Goal: Task Accomplishment & Management: Manage account settings

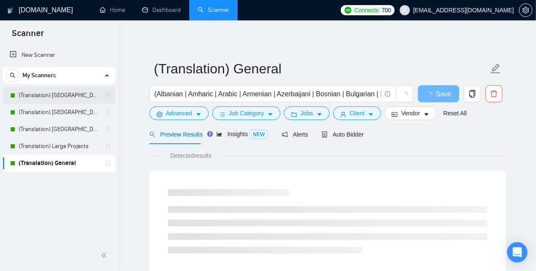
click at [51, 92] on link "(Translation) [GEOGRAPHIC_DATA]" at bounding box center [59, 95] width 81 height 17
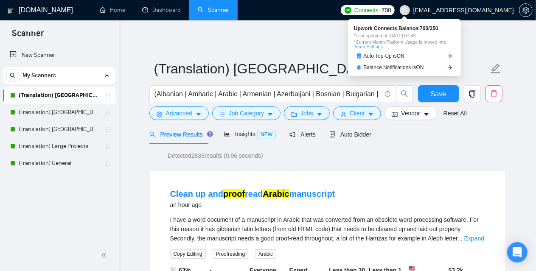
click at [380, 8] on span "Connects:" at bounding box center [366, 10] width 25 height 9
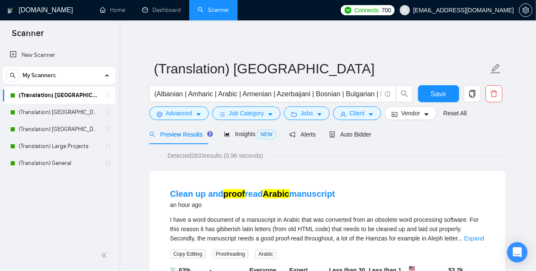
click at [359, 133] on span "Auto Bidder" at bounding box center [350, 134] width 42 height 7
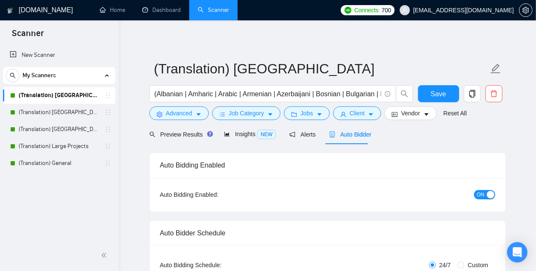
checkbox input "true"
click at [172, 6] on link "Dashboard" at bounding box center [161, 9] width 39 height 7
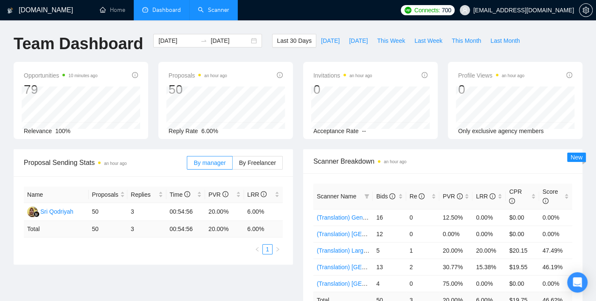
click at [215, 6] on link "Scanner" at bounding box center [213, 9] width 31 height 7
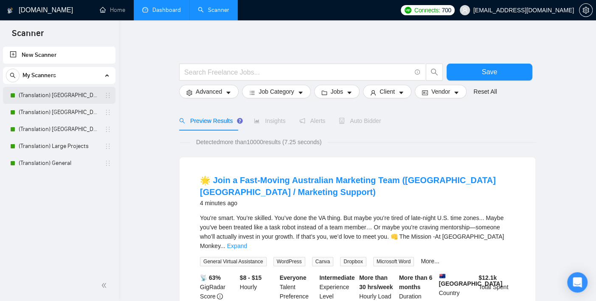
click at [50, 98] on link "(Translation) [GEOGRAPHIC_DATA]" at bounding box center [59, 95] width 81 height 17
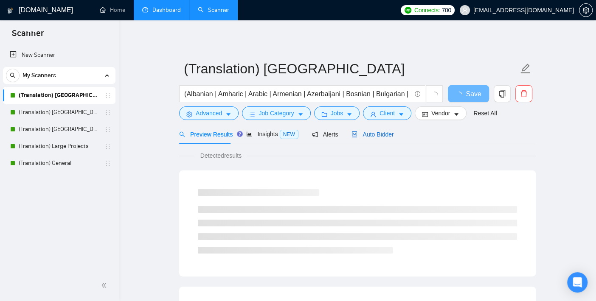
click at [381, 134] on span "Auto Bidder" at bounding box center [372, 134] width 42 height 7
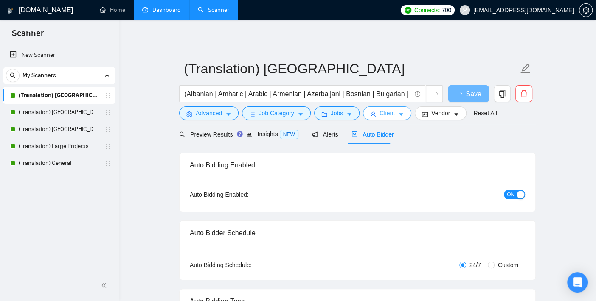
checkbox input "true"
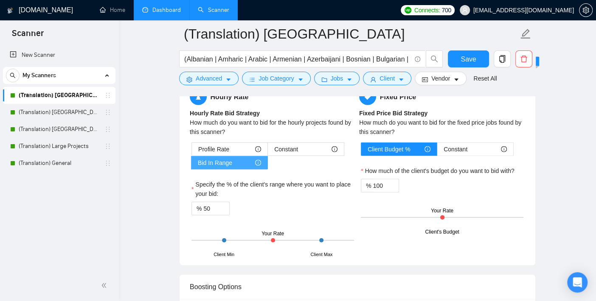
scroll to position [1367, 0]
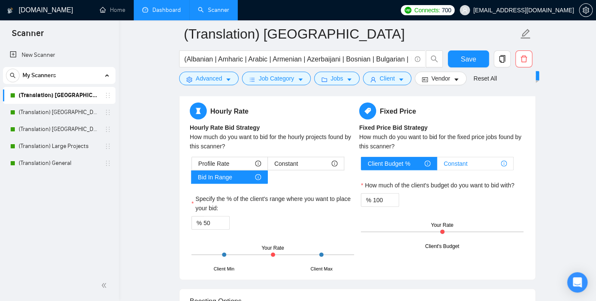
click at [467, 159] on span "Constant" at bounding box center [455, 163] width 24 height 13
click at [437, 166] on input "Constant" at bounding box center [437, 166] width 0 height 0
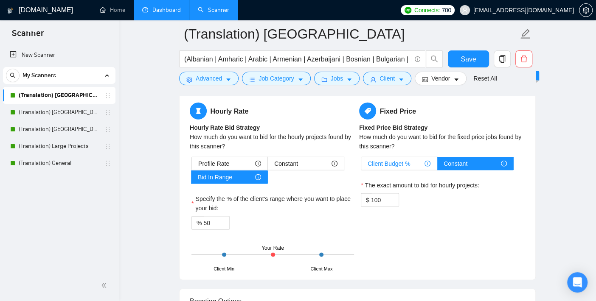
click at [399, 159] on span "Client Budget %" at bounding box center [388, 163] width 42 height 13
click at [361, 166] on input "Client Budget %" at bounding box center [361, 166] width 0 height 0
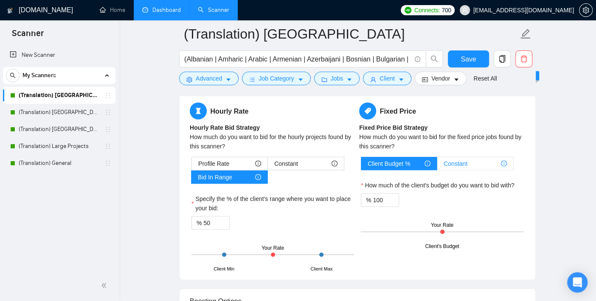
click at [458, 159] on span "Constant" at bounding box center [455, 163] width 24 height 13
click at [437, 166] on input "Constant" at bounding box center [437, 166] width 0 height 0
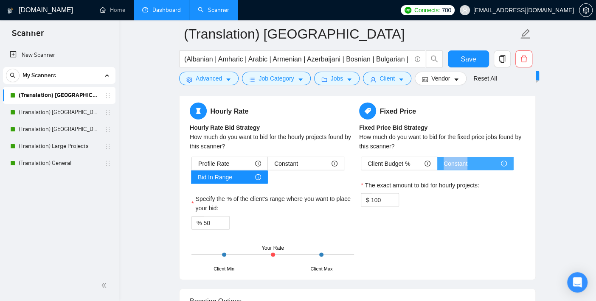
click at [458, 159] on span "Constant" at bounding box center [455, 163] width 24 height 13
click at [437, 166] on input "Constant" at bounding box center [437, 166] width 0 height 0
click at [373, 160] on span "Client Budget %" at bounding box center [388, 163] width 42 height 13
click at [361, 166] on input "Client Budget %" at bounding box center [361, 166] width 0 height 0
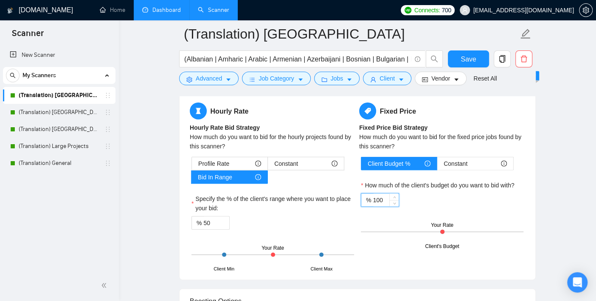
drag, startPoint x: 372, startPoint y: 201, endPoint x: 405, endPoint y: 200, distance: 32.7
click at [405, 200] on div "% 100" at bounding box center [442, 200] width 163 height 14
type input "50"
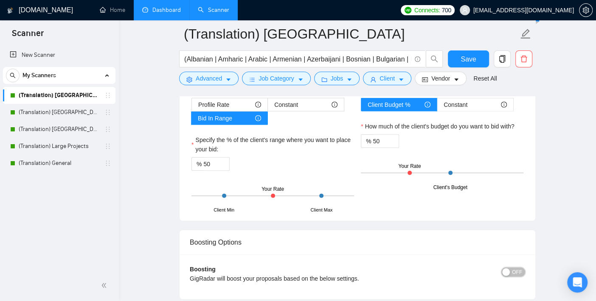
scroll to position [1404, 0]
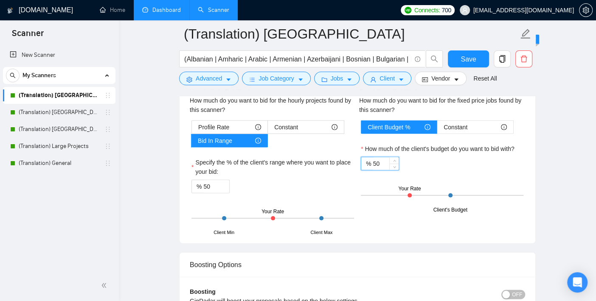
drag, startPoint x: 384, startPoint y: 164, endPoint x: 347, endPoint y: 165, distance: 37.8
click at [347, 165] on div "Hourly Rate Hourly Rate Bid Strategy How much do you want to bid for the hourly…" at bounding box center [357, 149] width 339 height 167
type input "100"
click at [505, 168] on div "% 100" at bounding box center [442, 164] width 163 height 14
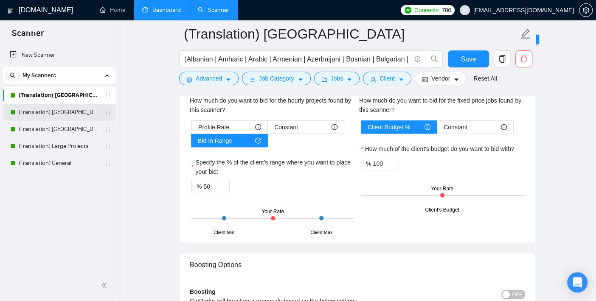
click at [37, 114] on link "(Translation) [GEOGRAPHIC_DATA]" at bounding box center [59, 112] width 81 height 17
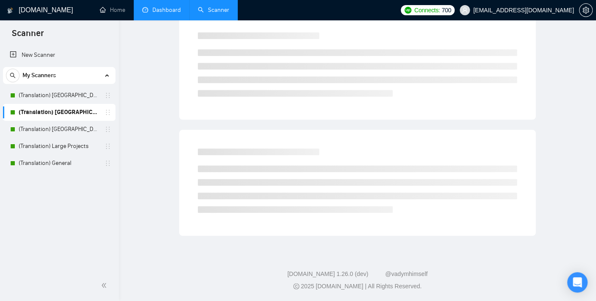
scroll to position [8, 0]
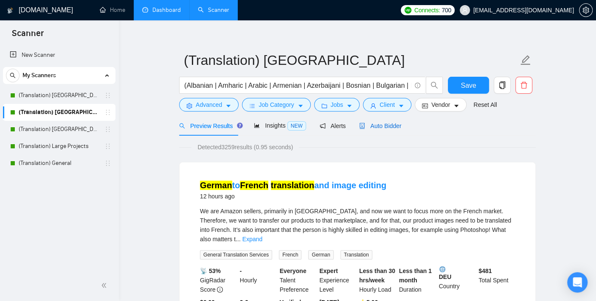
click at [387, 124] on span "Auto Bidder" at bounding box center [380, 126] width 42 height 7
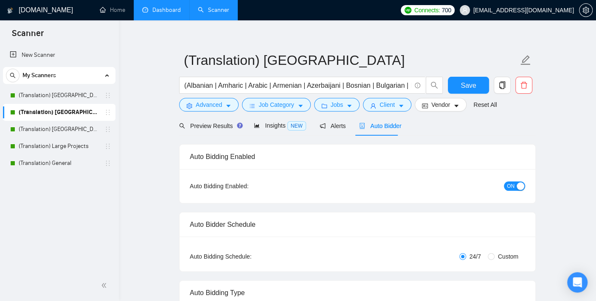
checkbox input "true"
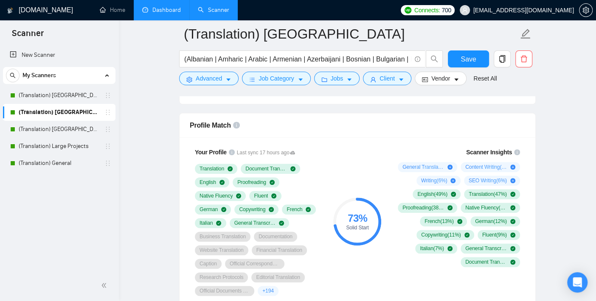
scroll to position [574, 0]
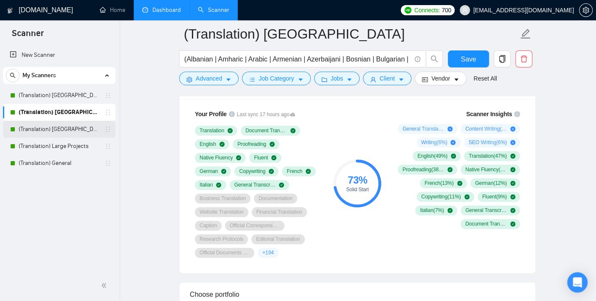
click at [55, 126] on link "(Translation) [GEOGRAPHIC_DATA]" at bounding box center [59, 129] width 81 height 17
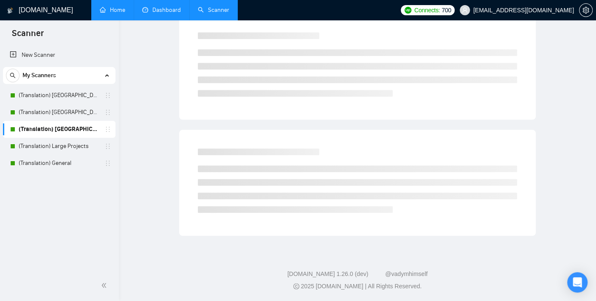
scroll to position [8, 0]
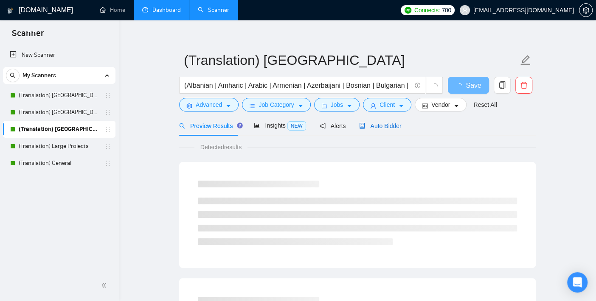
click at [385, 124] on span "Auto Bidder" at bounding box center [380, 126] width 42 height 7
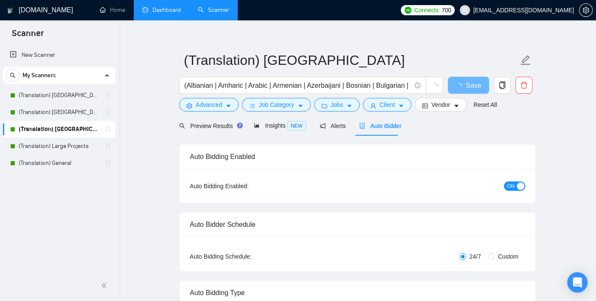
checkbox input "true"
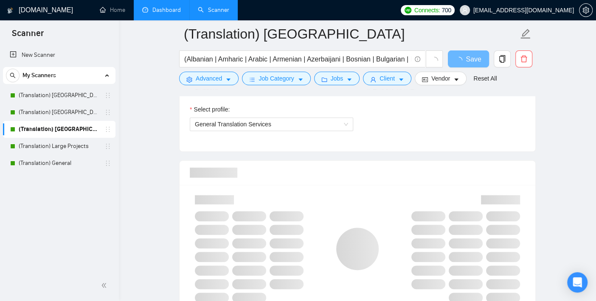
scroll to position [480, 0]
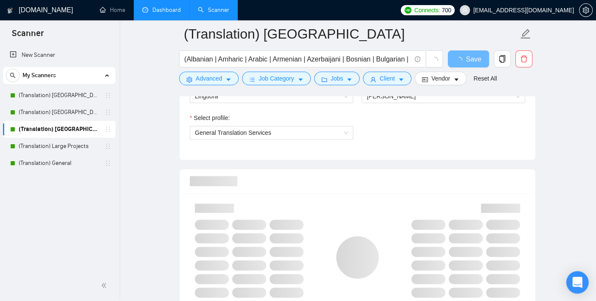
click at [535, 271] on div "Open Intercom Messenger" at bounding box center [577, 283] width 22 height 22
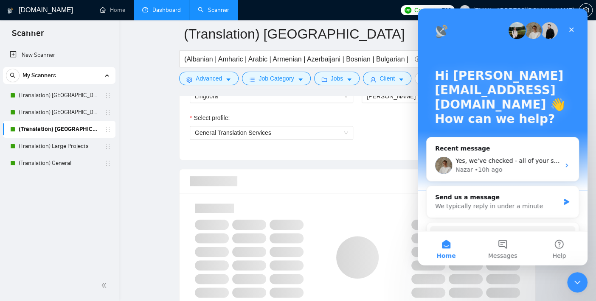
scroll to position [0, 0]
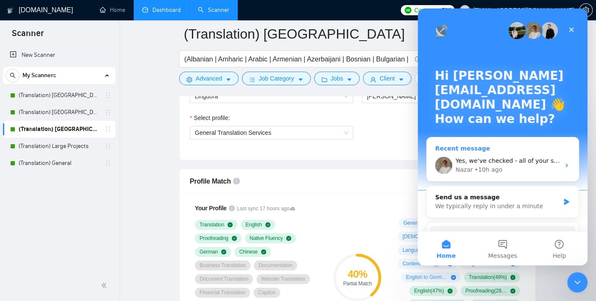
click at [482, 174] on div "• 10h ago" at bounding box center [488, 169] width 28 height 9
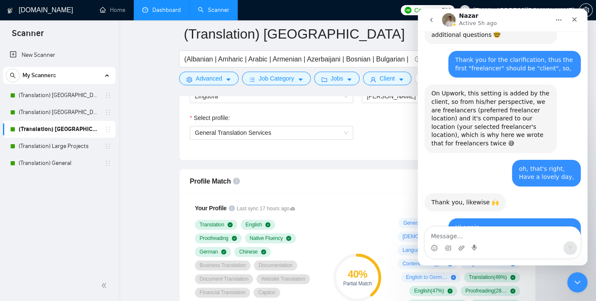
scroll to position [2667, 0]
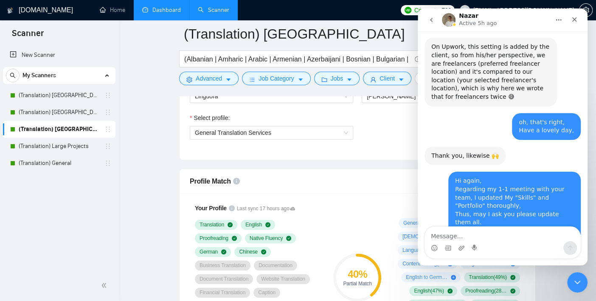
click at [483, 238] on textarea "Message…" at bounding box center [502, 234] width 155 height 14
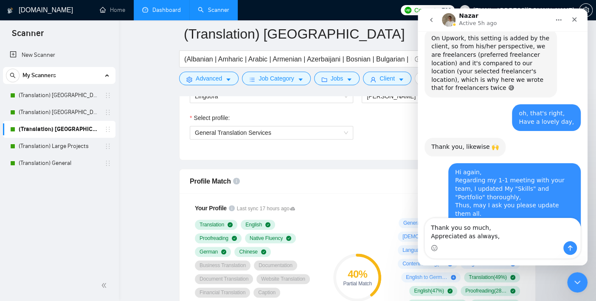
type textarea "Thank you so much, Appreciated as always,"
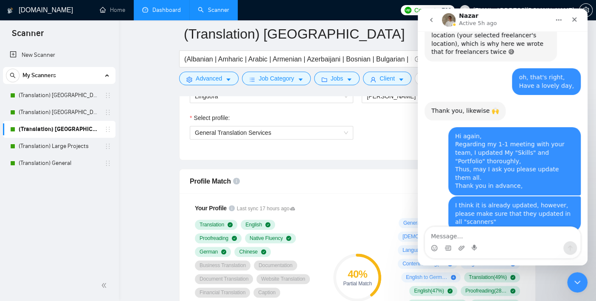
scroll to position [2716, 0]
click at [535, 19] on icon "Close" at bounding box center [574, 19] width 7 height 7
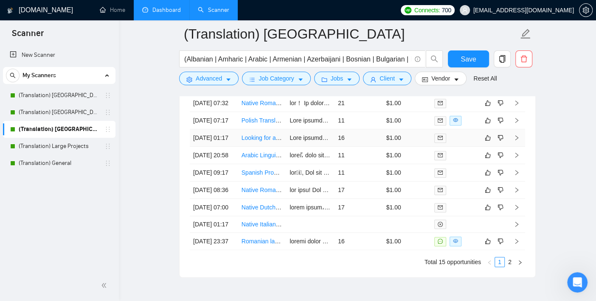
scroll to position [2271, 0]
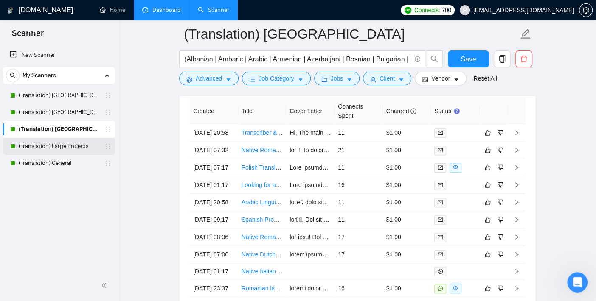
click at [51, 151] on link "(Translation) Large Projects" at bounding box center [59, 146] width 81 height 17
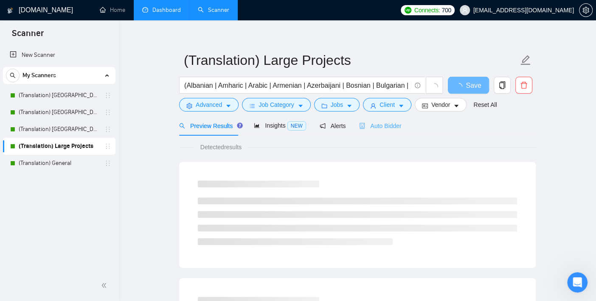
click at [392, 121] on div "Auto Bidder" at bounding box center [380, 126] width 42 height 20
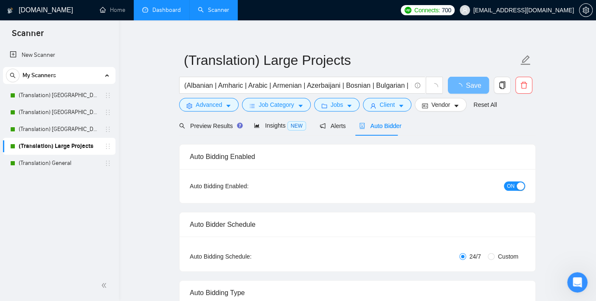
checkbox input "true"
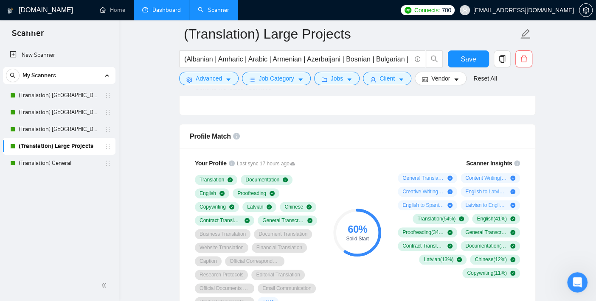
scroll to position [574, 0]
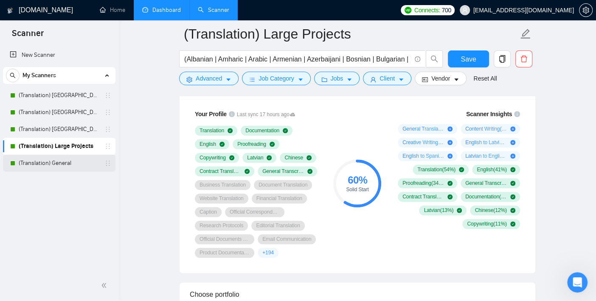
click at [56, 165] on link "(Translation) General" at bounding box center [59, 163] width 81 height 17
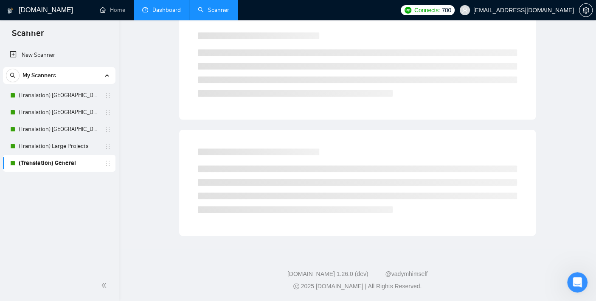
scroll to position [8, 0]
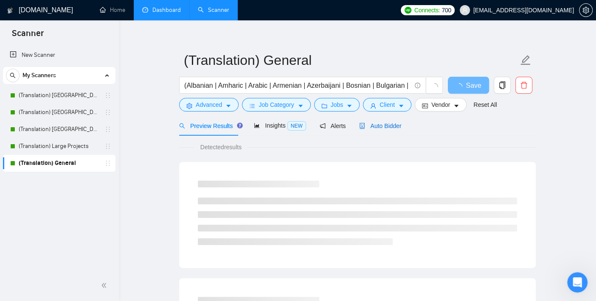
click at [376, 123] on span "Auto Bidder" at bounding box center [380, 126] width 42 height 7
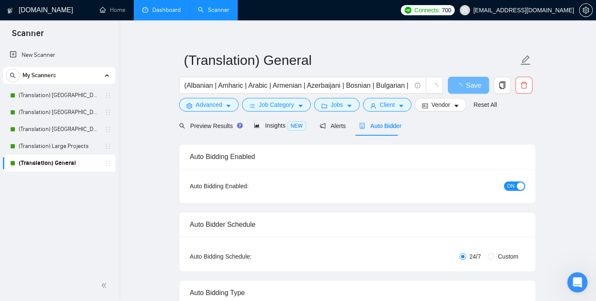
checkbox input "true"
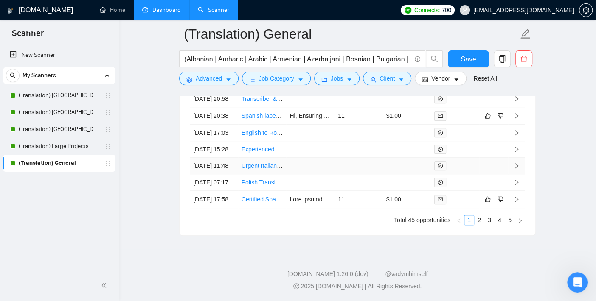
scroll to position [2224, 0]
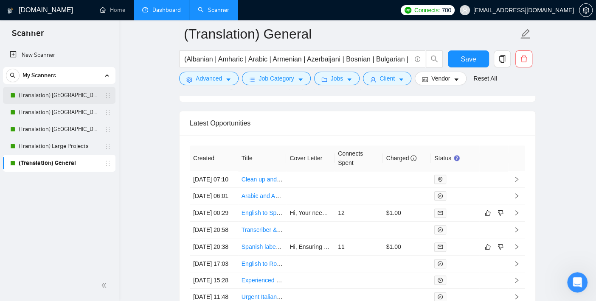
click at [67, 98] on link "(Translation) [GEOGRAPHIC_DATA]" at bounding box center [59, 95] width 81 height 17
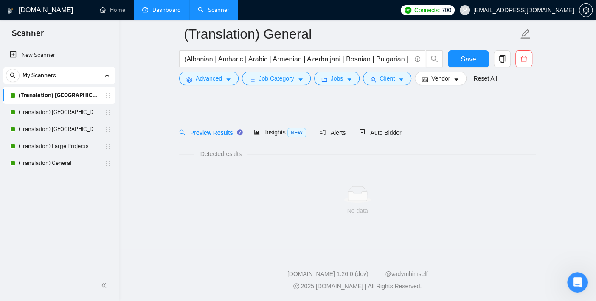
scroll to position [8, 0]
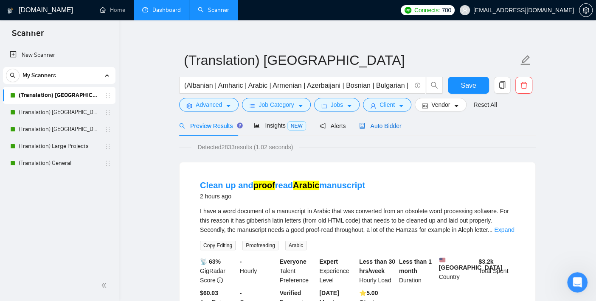
click at [387, 130] on div "Auto Bidder" at bounding box center [380, 125] width 42 height 9
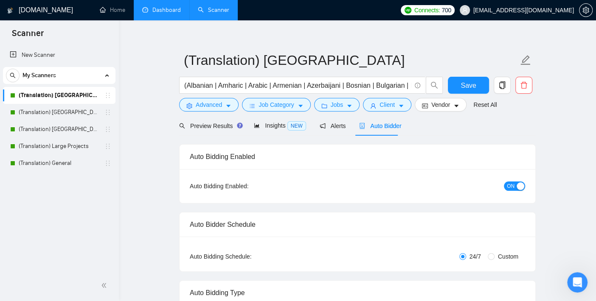
checkbox input "true"
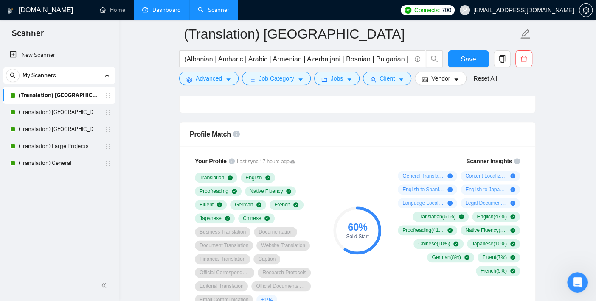
scroll to position [574, 0]
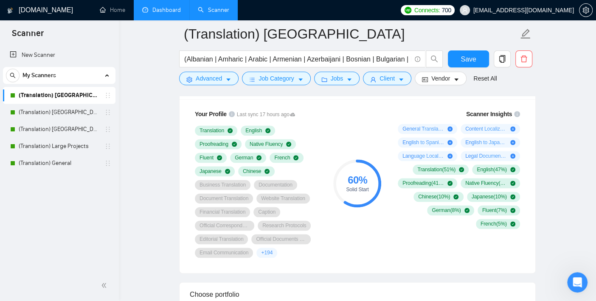
click at [66, 104] on link "(Translation) [GEOGRAPHIC_DATA]" at bounding box center [59, 95] width 81 height 17
click at [66, 108] on link "(Translation) [GEOGRAPHIC_DATA]" at bounding box center [59, 112] width 81 height 17
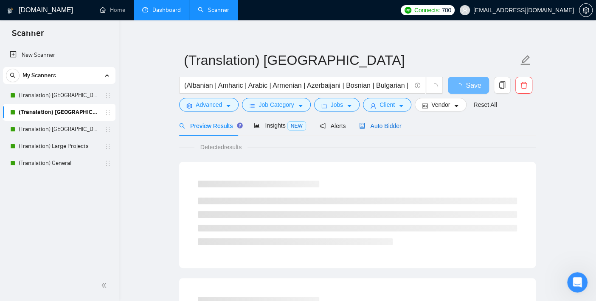
click at [374, 128] on span "Auto Bidder" at bounding box center [380, 126] width 42 height 7
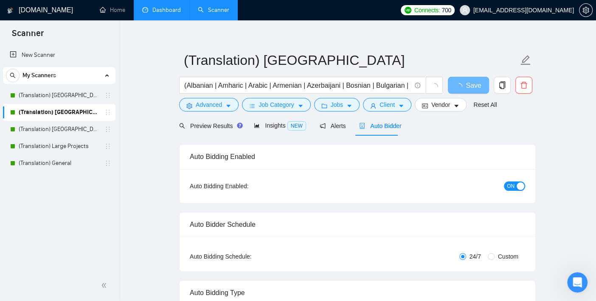
checkbox input "true"
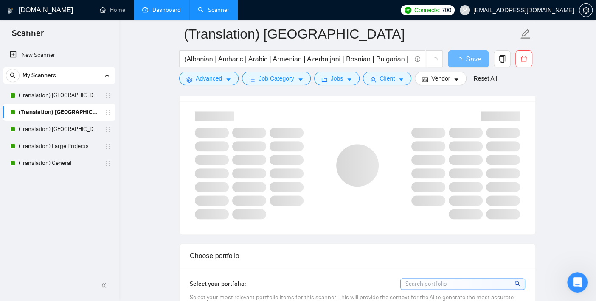
scroll to position [574, 0]
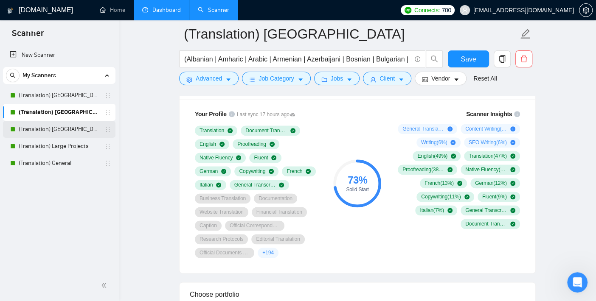
click at [64, 126] on link "(Translation) [GEOGRAPHIC_DATA]" at bounding box center [59, 129] width 81 height 17
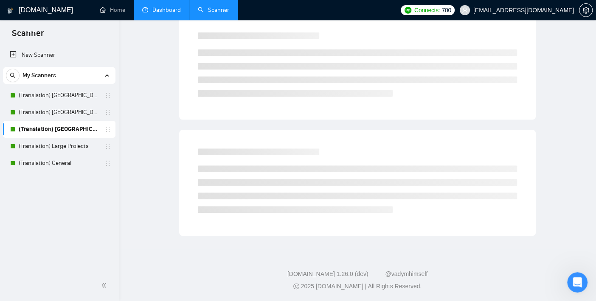
scroll to position [8, 0]
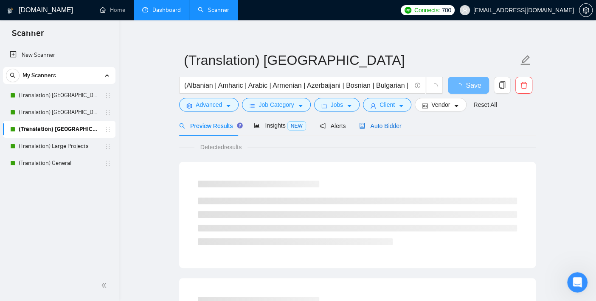
click at [393, 124] on span "Auto Bidder" at bounding box center [380, 126] width 42 height 7
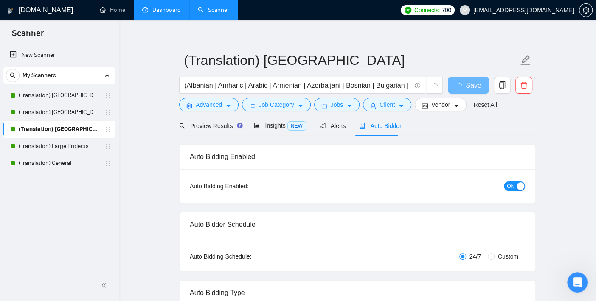
checkbox input "true"
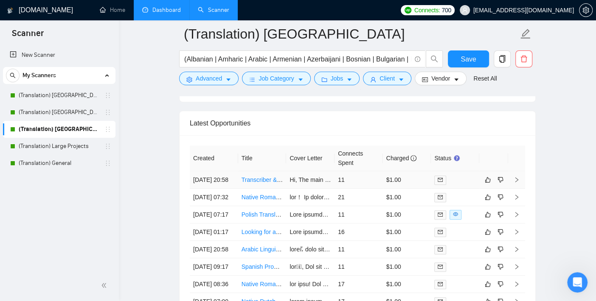
scroll to position [2271, 0]
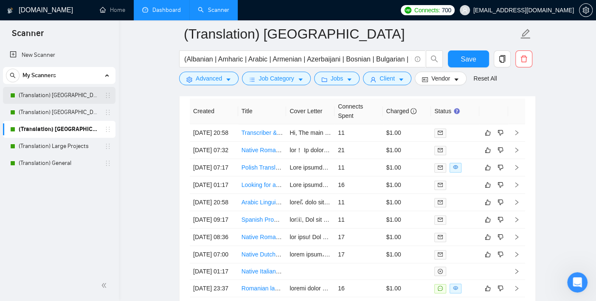
click at [78, 98] on link "(Translation) [GEOGRAPHIC_DATA]" at bounding box center [59, 95] width 81 height 17
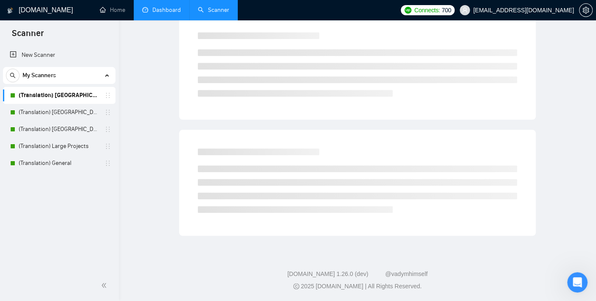
scroll to position [8, 0]
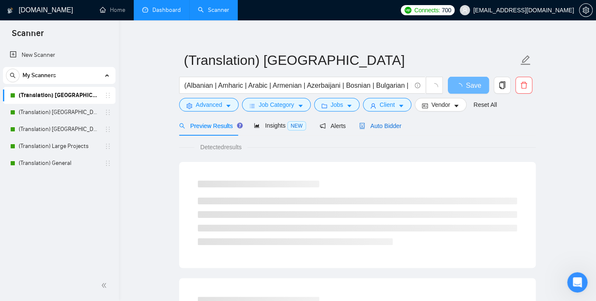
click at [374, 128] on span "Auto Bidder" at bounding box center [380, 126] width 42 height 7
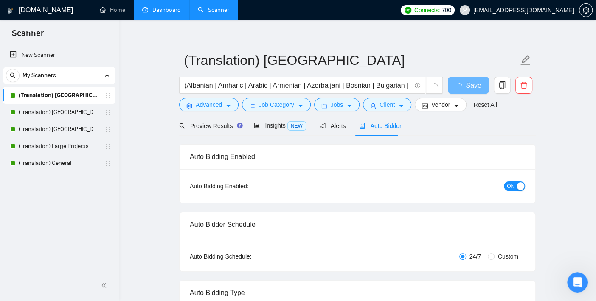
checkbox input "true"
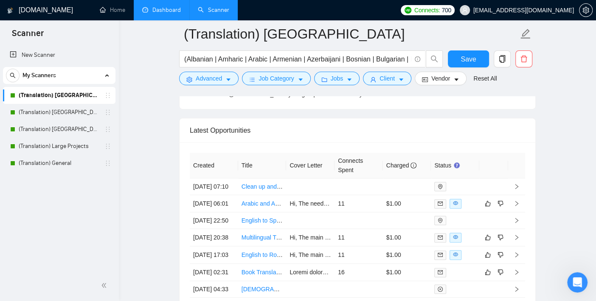
scroll to position [2157, 0]
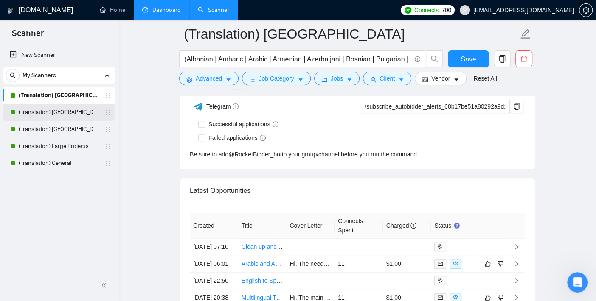
click at [71, 111] on link "(Translation) [GEOGRAPHIC_DATA]" at bounding box center [59, 112] width 81 height 17
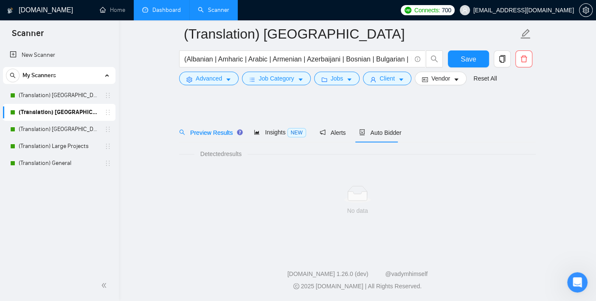
scroll to position [8, 0]
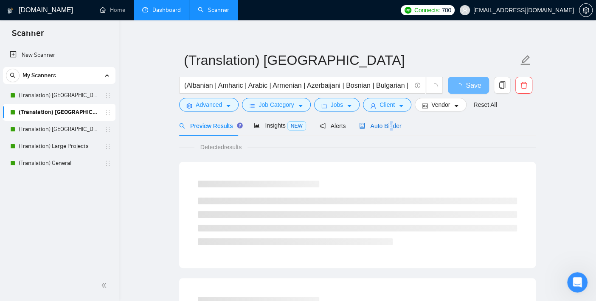
click at [387, 125] on span "Auto Bidder" at bounding box center [380, 126] width 42 height 7
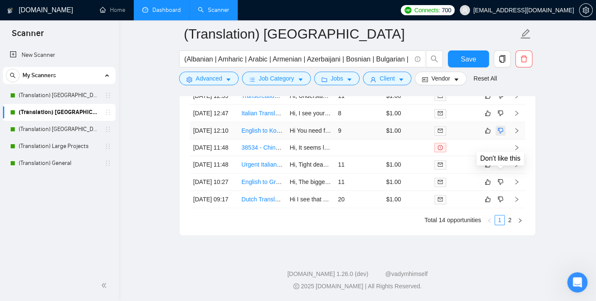
scroll to position [2413, 0]
click at [63, 126] on link "(Translation) [GEOGRAPHIC_DATA]" at bounding box center [59, 129] width 81 height 17
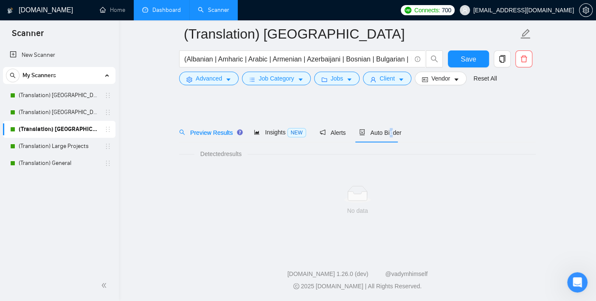
scroll to position [8, 0]
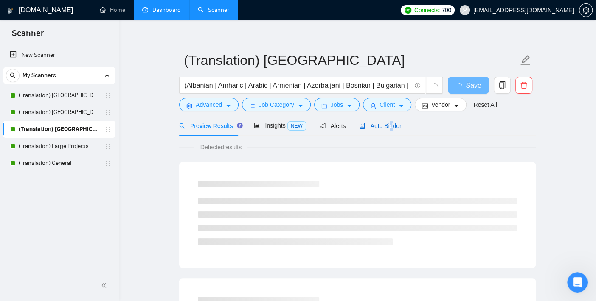
click at [373, 127] on span "Auto Bidder" at bounding box center [380, 126] width 42 height 7
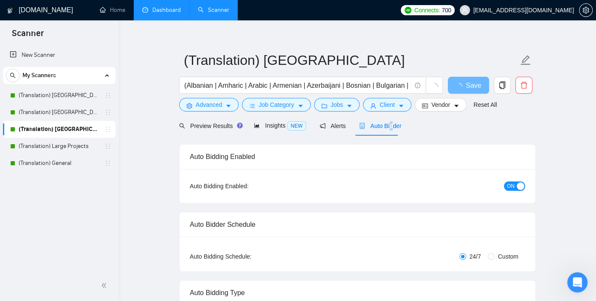
checkbox input "true"
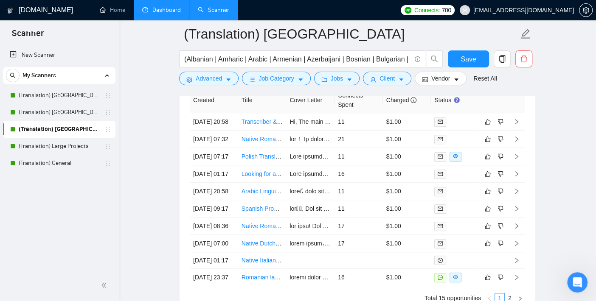
scroll to position [2365, 0]
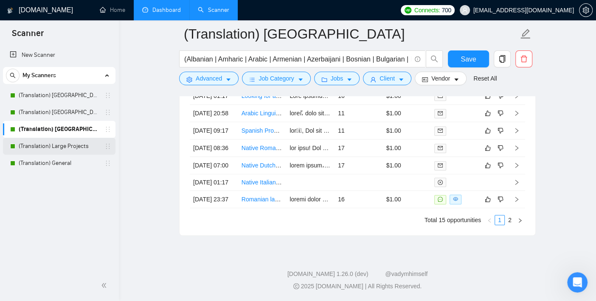
click at [72, 148] on link "(Translation) Large Projects" at bounding box center [59, 146] width 81 height 17
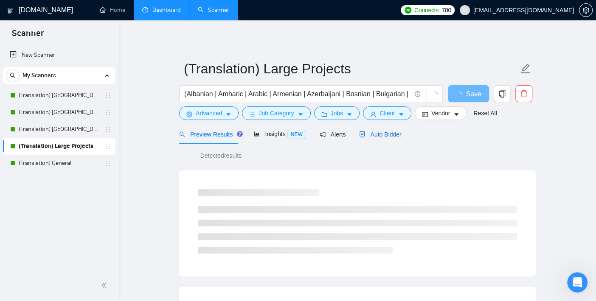
click at [382, 137] on span "Auto Bidder" at bounding box center [380, 134] width 42 height 7
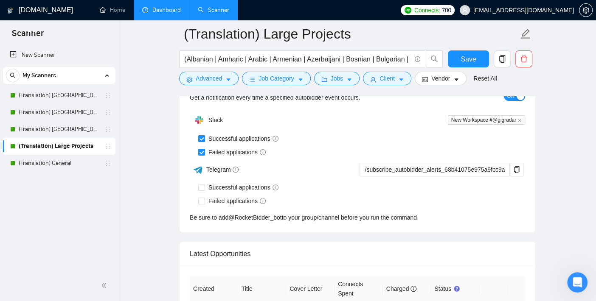
scroll to position [2074, 0]
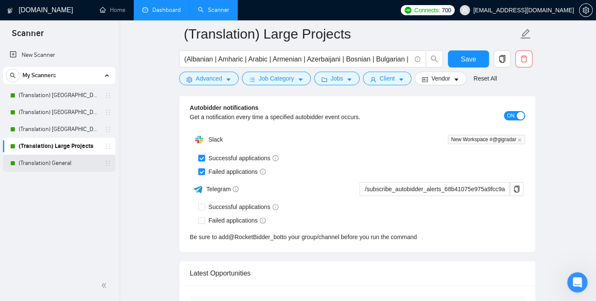
click at [73, 166] on link "(Translation) General" at bounding box center [59, 163] width 81 height 17
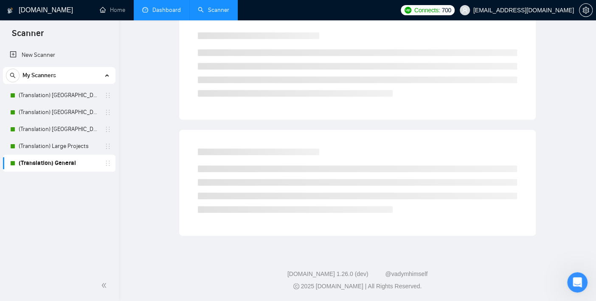
scroll to position [8, 0]
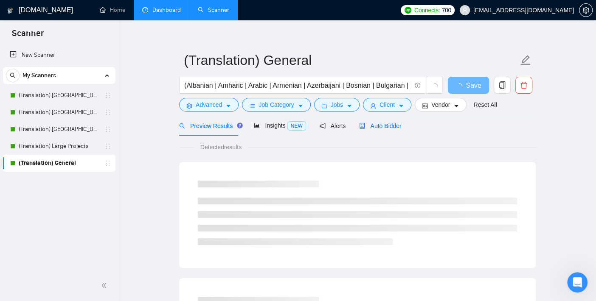
click at [381, 128] on span "Auto Bidder" at bounding box center [380, 126] width 42 height 7
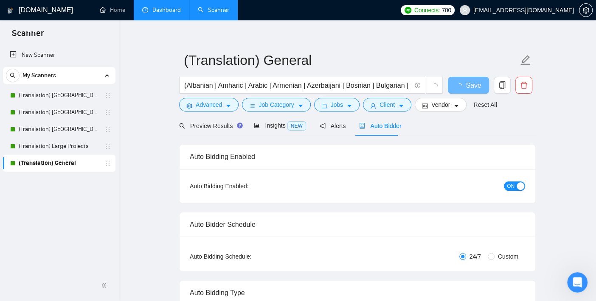
checkbox input "true"
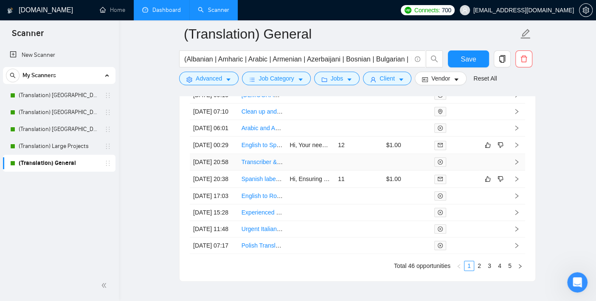
scroll to position [2263, 0]
